Goal: Transaction & Acquisition: Purchase product/service

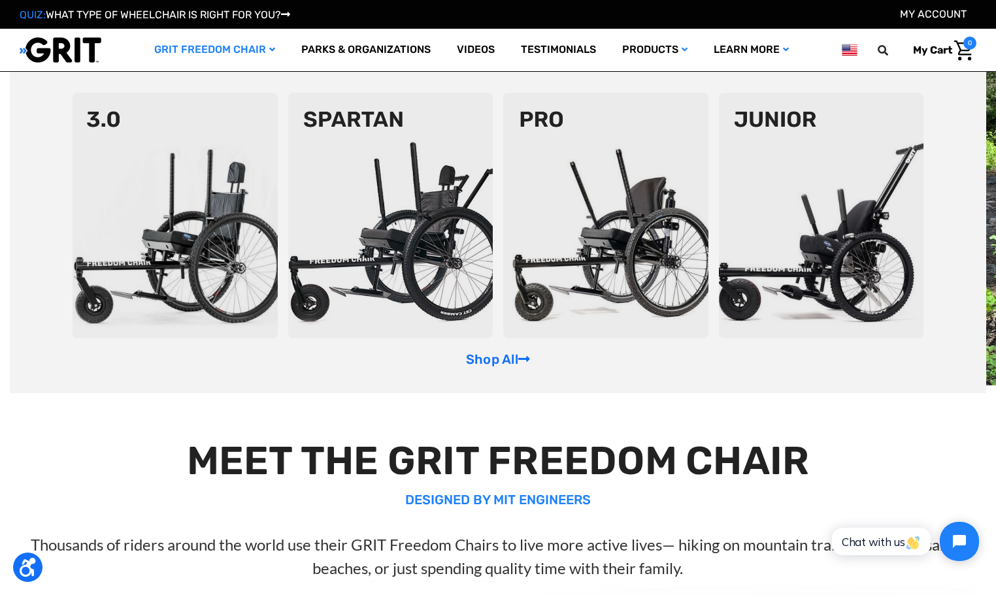
click at [258, 48] on link "GRIT Freedom Chair" at bounding box center [214, 50] width 147 height 42
click at [257, 46] on link "GRIT Freedom Chair" at bounding box center [214, 50] width 147 height 42
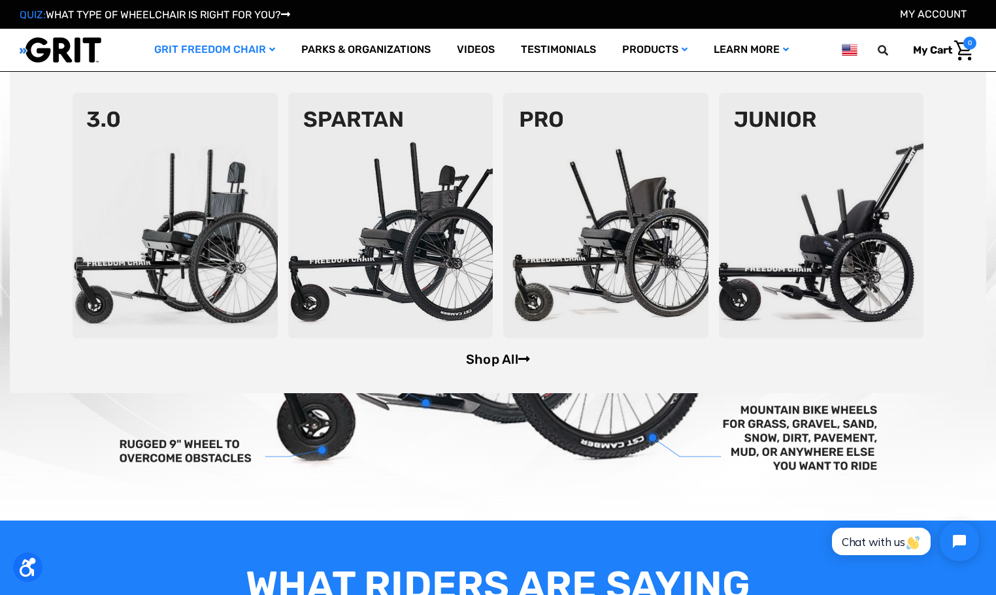
scroll to position [457, 0]
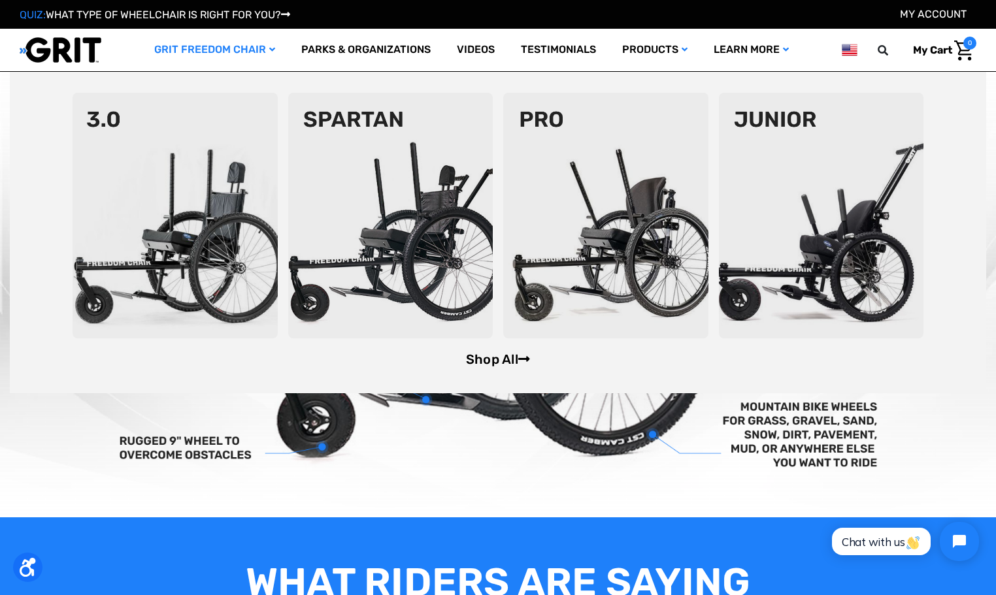
click at [508, 360] on link "Shop All" at bounding box center [498, 360] width 64 height 16
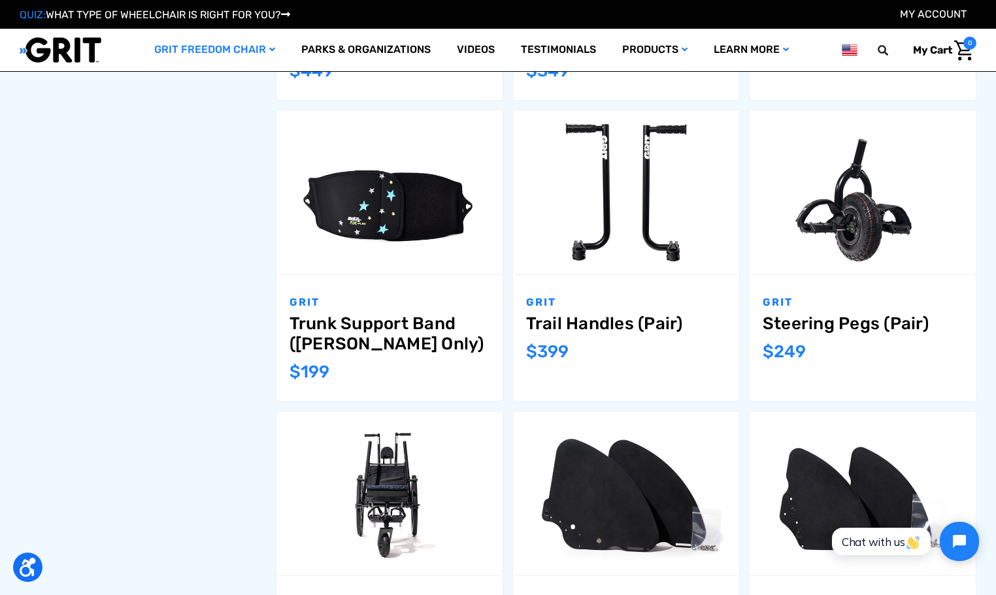
scroll to position [1111, 0]
